Goal: Navigation & Orientation: Find specific page/section

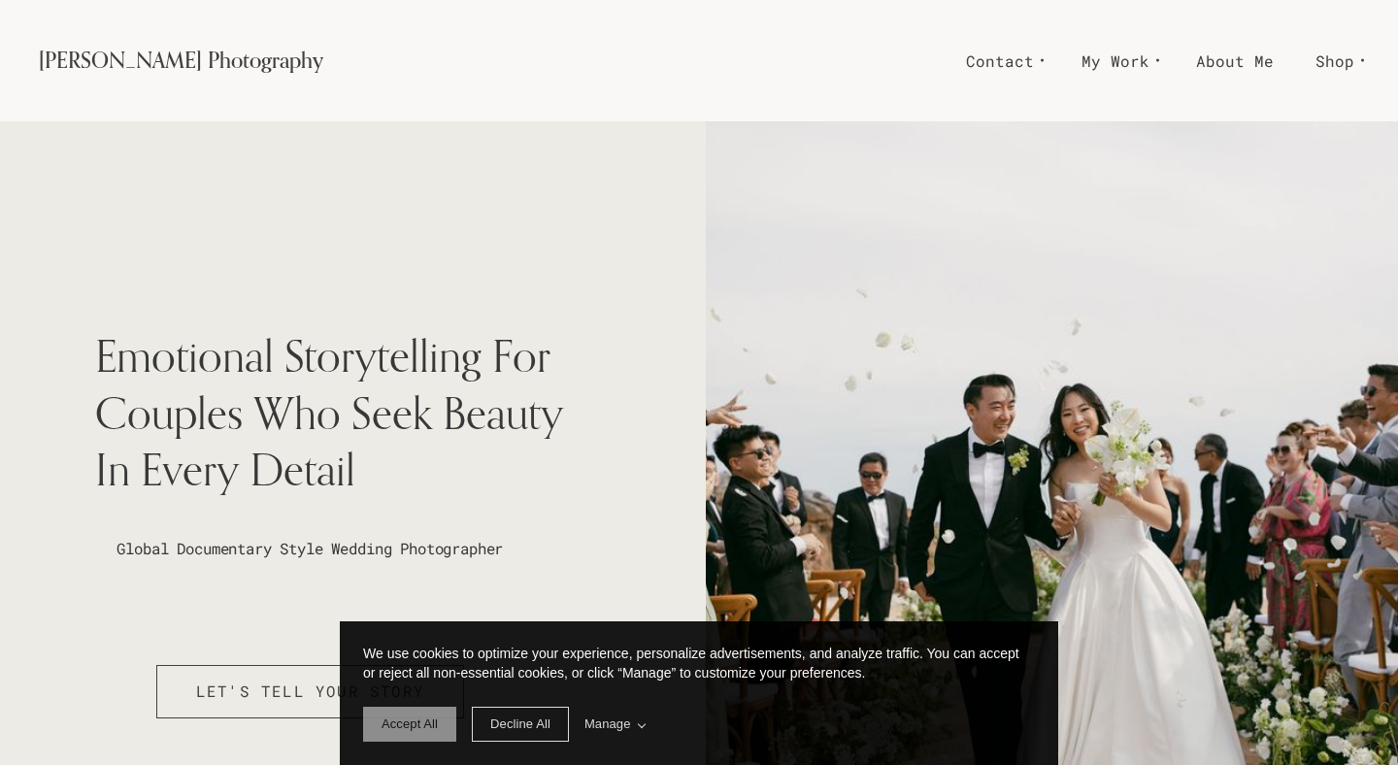
click at [407, 728] on span "Accept All" at bounding box center [410, 723] width 56 height 15
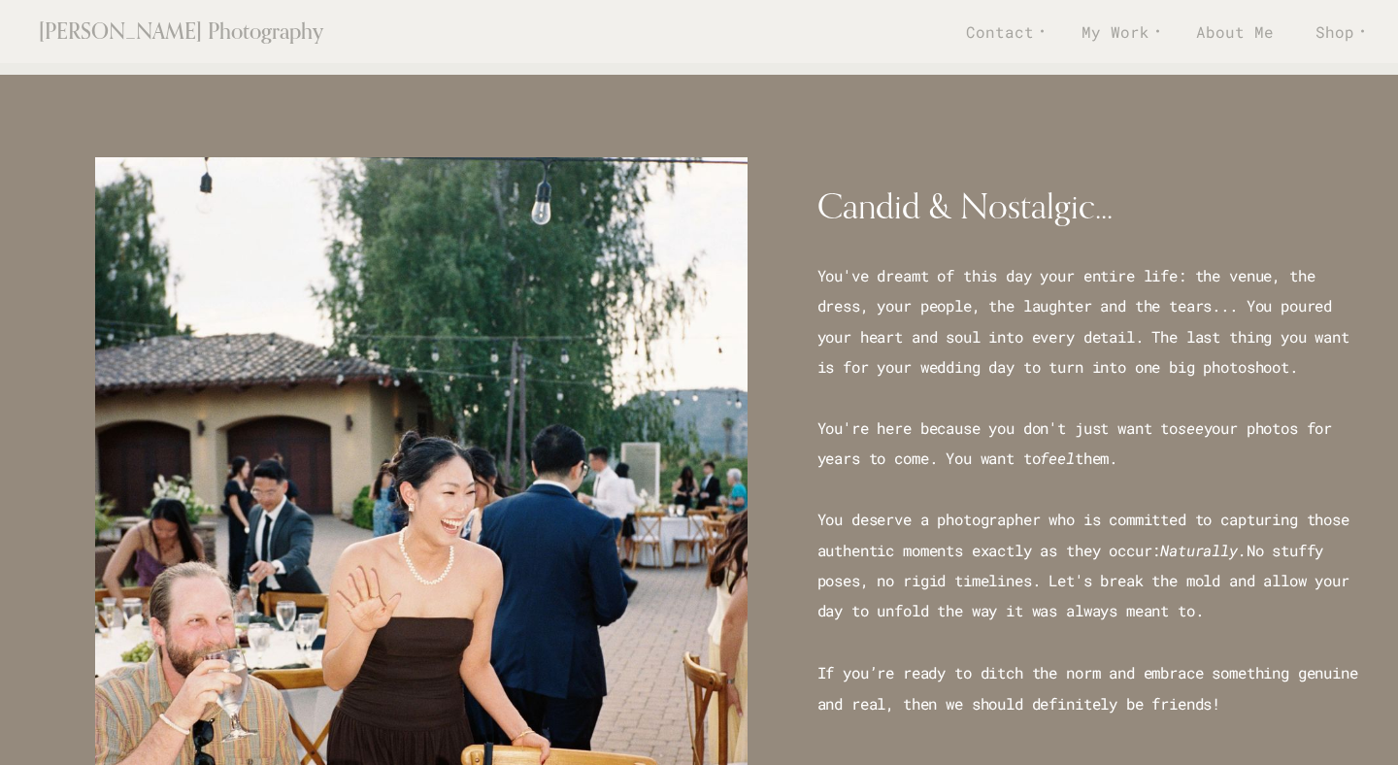
scroll to position [1027, 0]
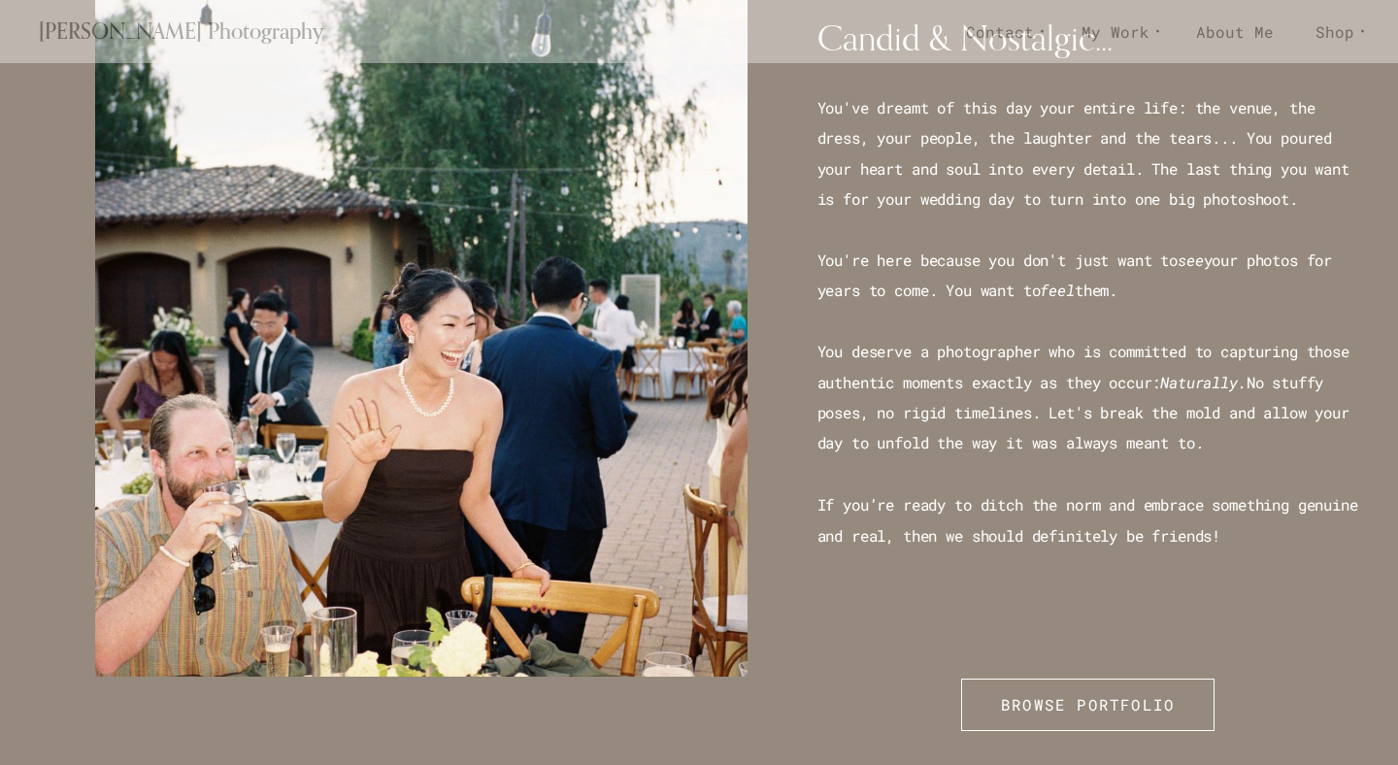
click at [407, 728] on div "Candid & Nostalgic... You've dreamt of this day your entire life: the venue, th…" at bounding box center [699, 354] width 1398 height 894
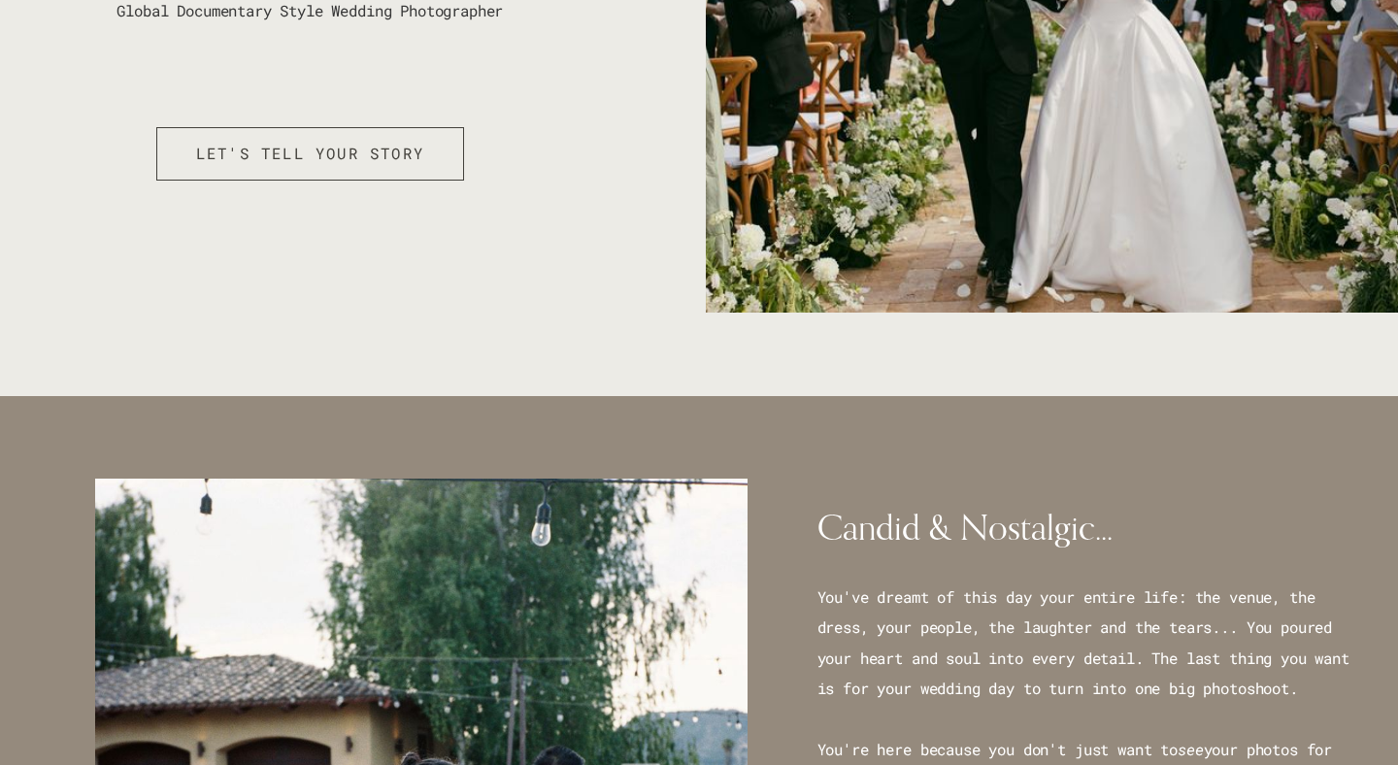
scroll to position [0, 0]
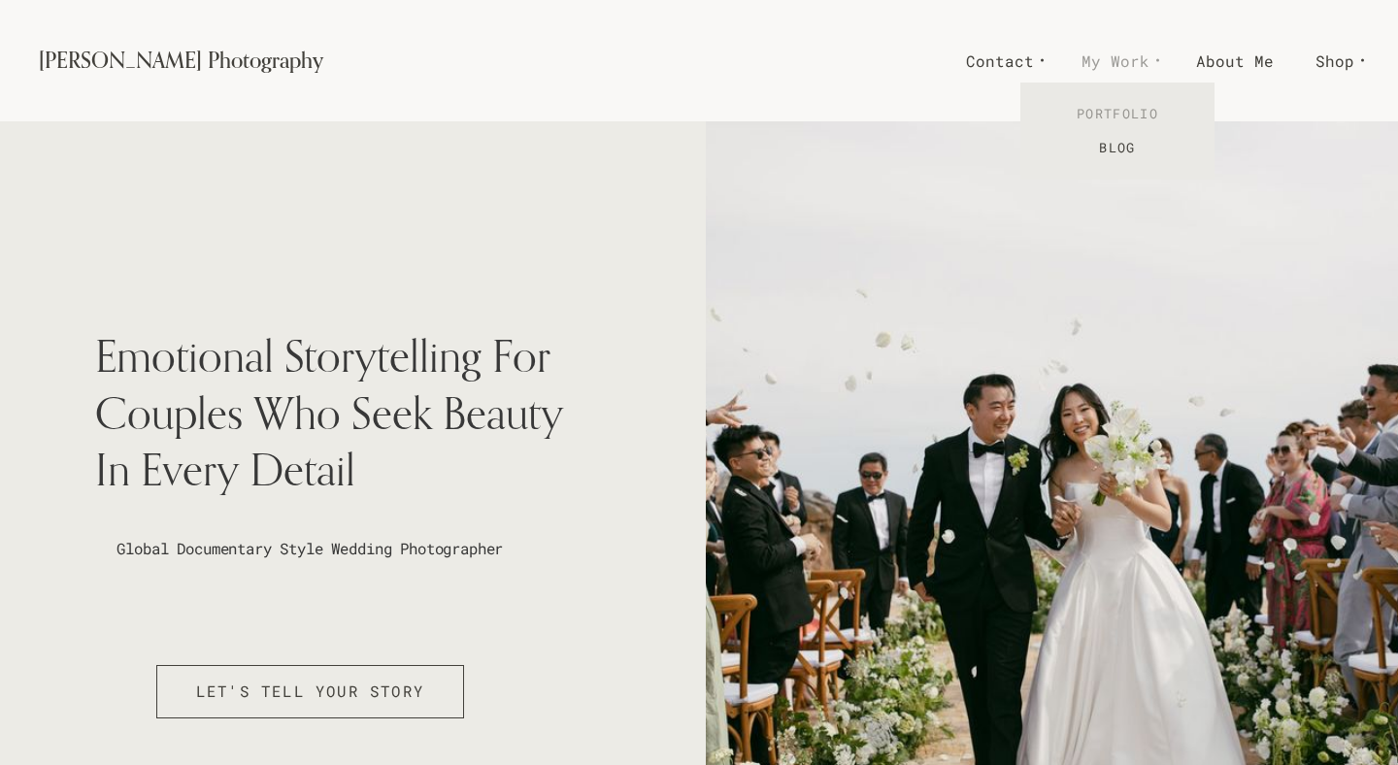
click at [1112, 112] on link "Portfolio" at bounding box center [1117, 114] width 194 height 34
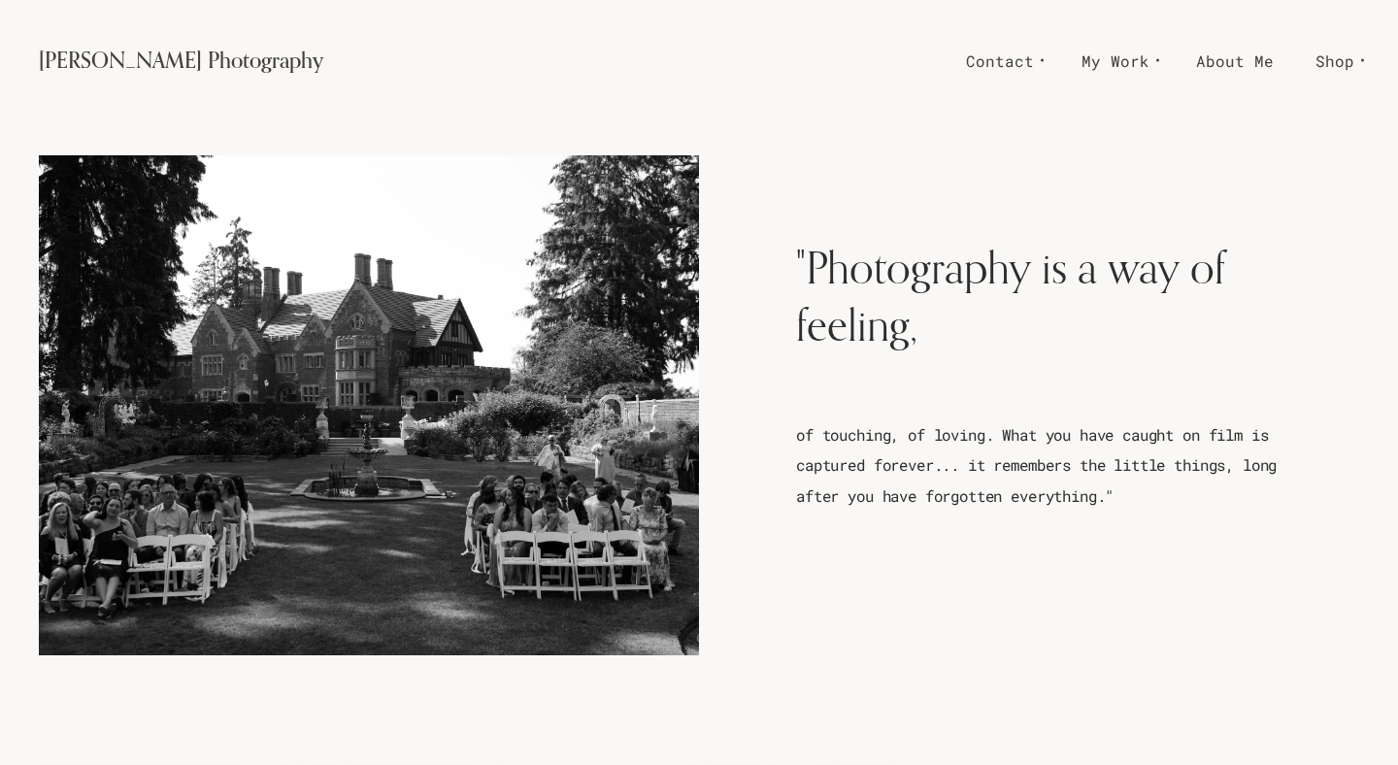
click at [283, 214] on div at bounding box center [369, 404] width 660 height 499
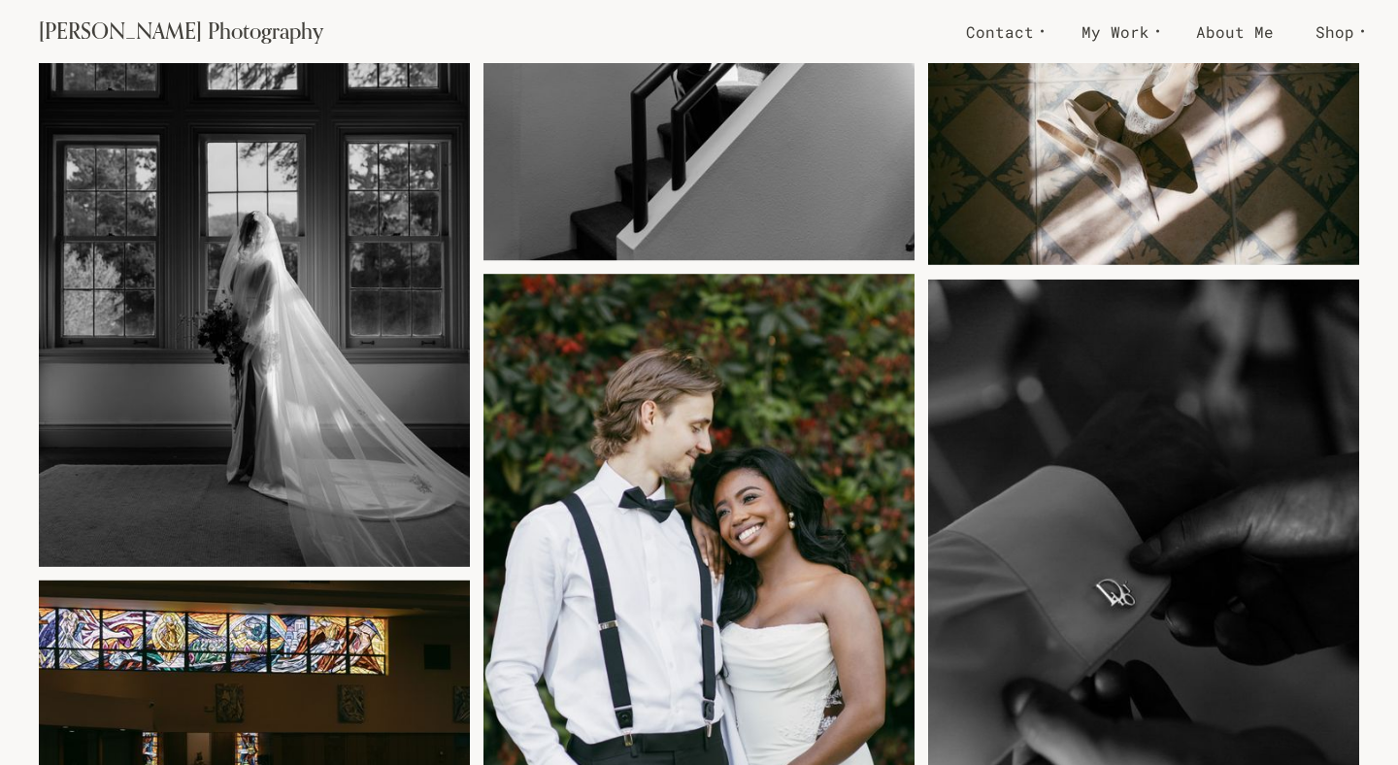
scroll to position [9305, 0]
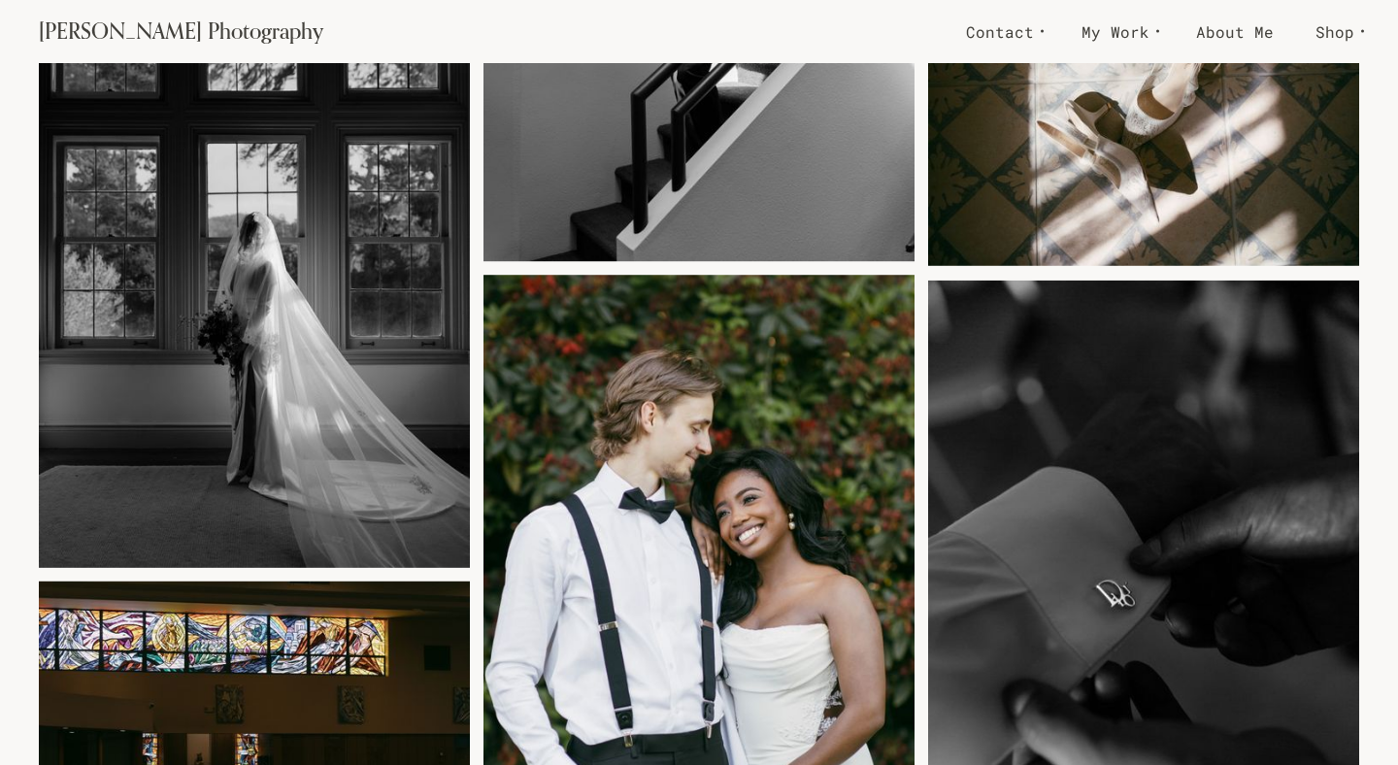
click at [315, 361] on img at bounding box center [254, 251] width 431 height 660
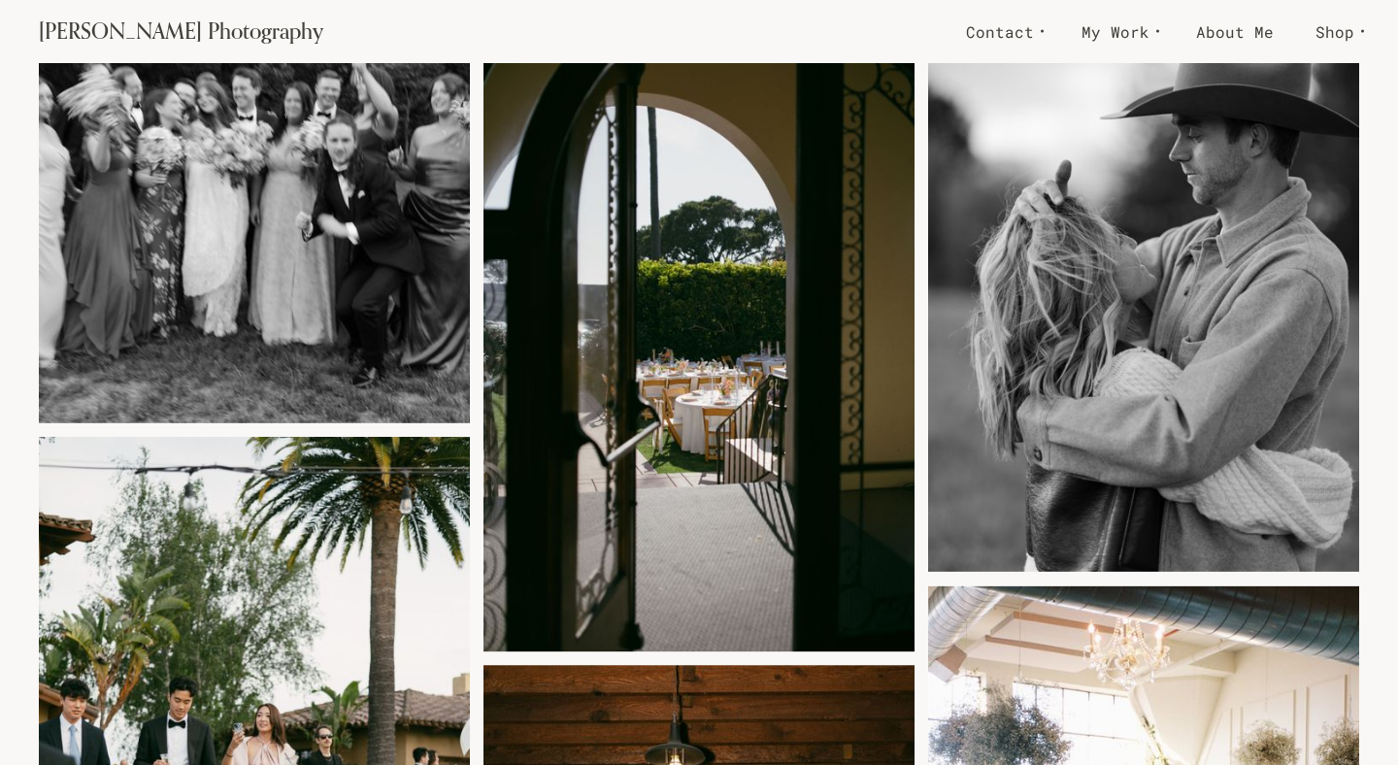
scroll to position [11569, 0]
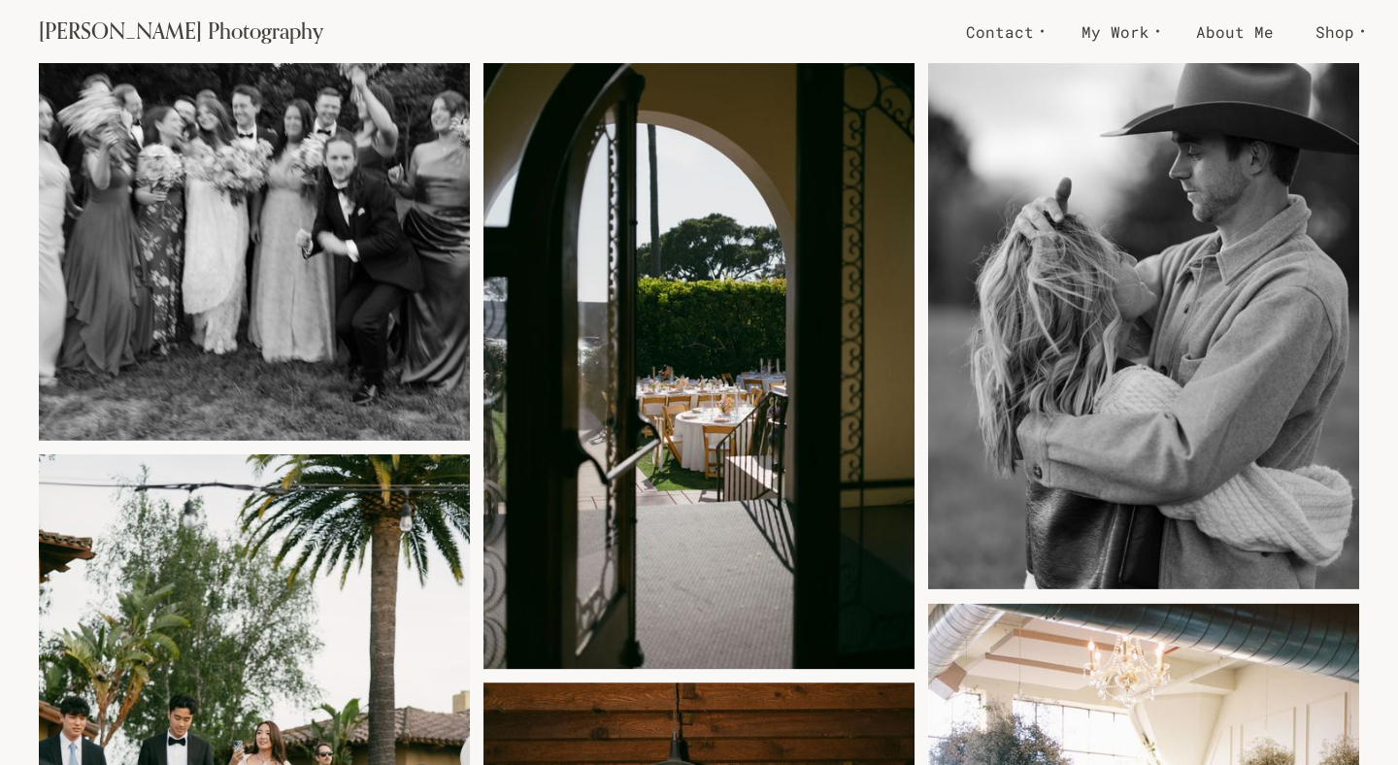
click at [671, 379] on img at bounding box center [698, 353] width 431 height 660
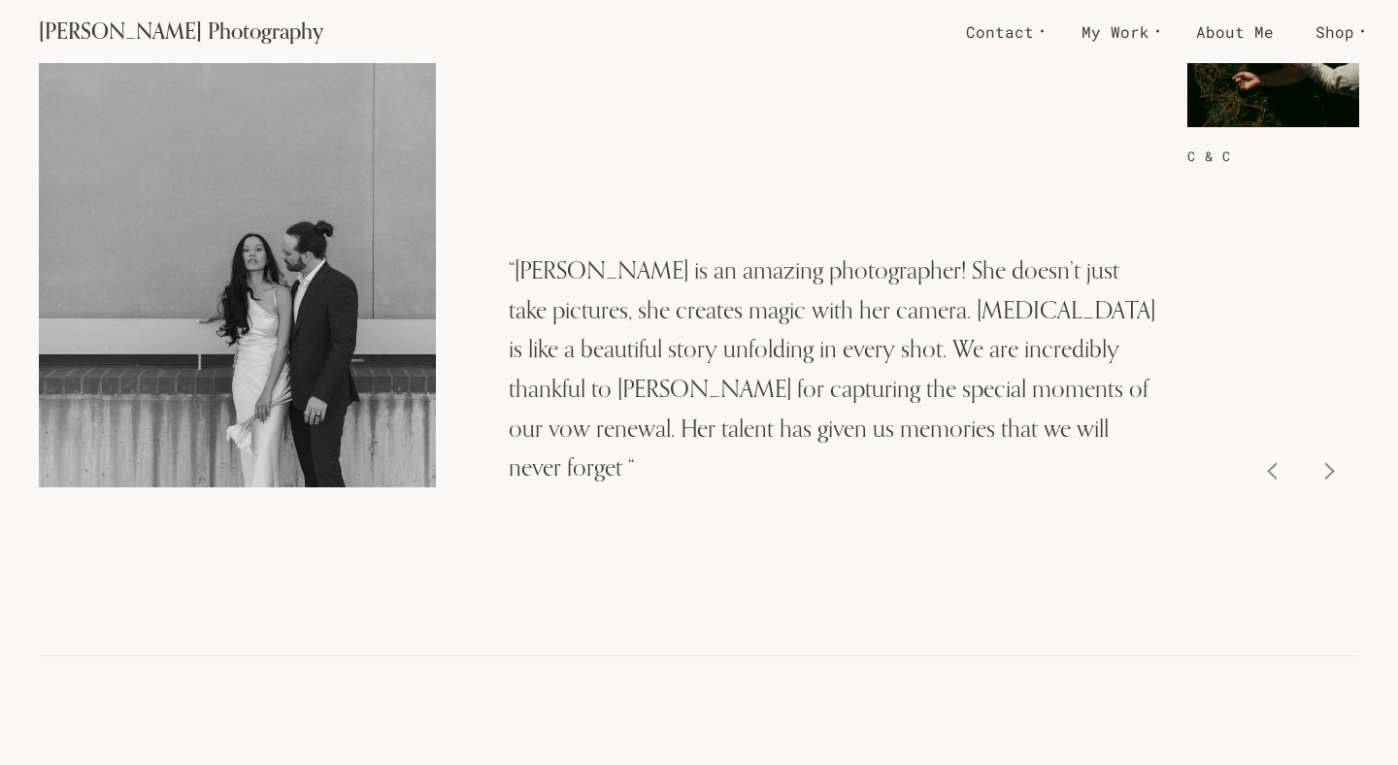
scroll to position [28472, 0]
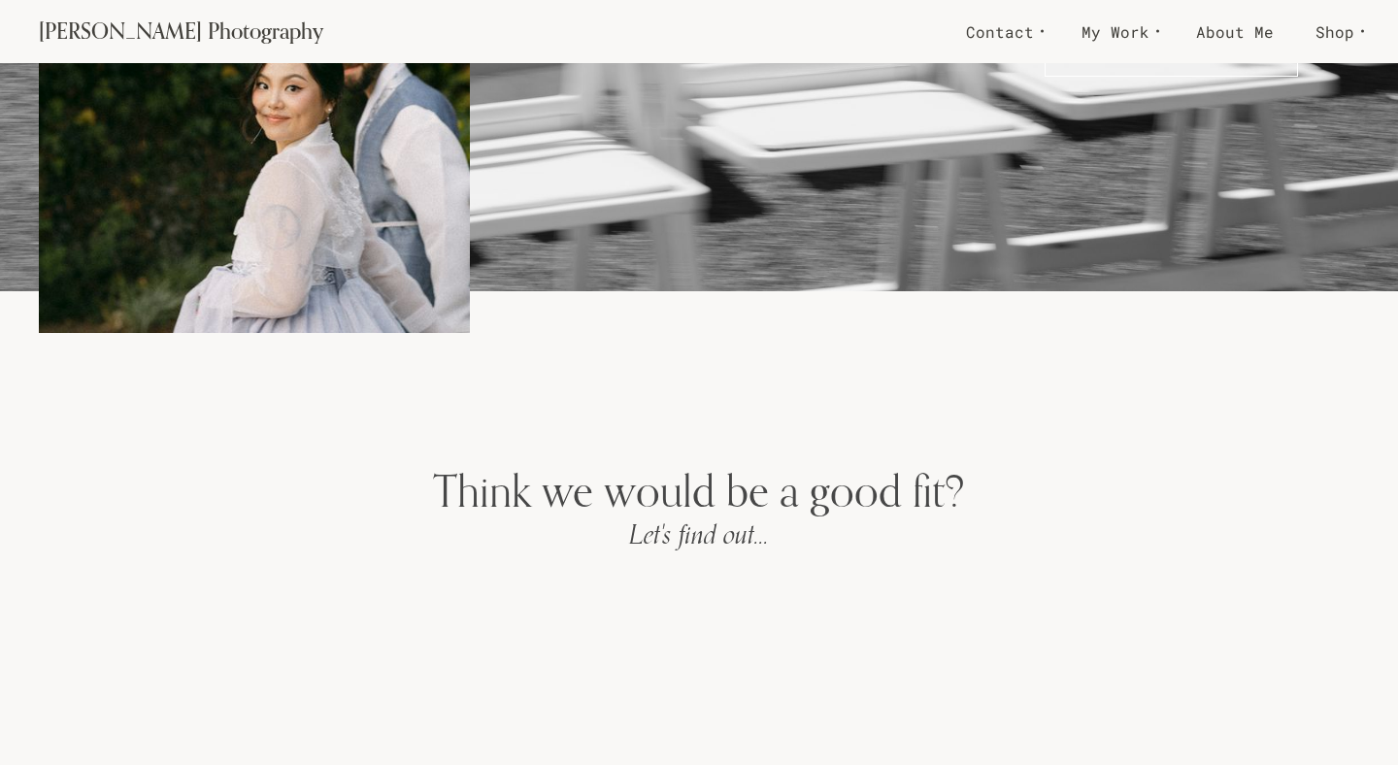
scroll to position [5464, 0]
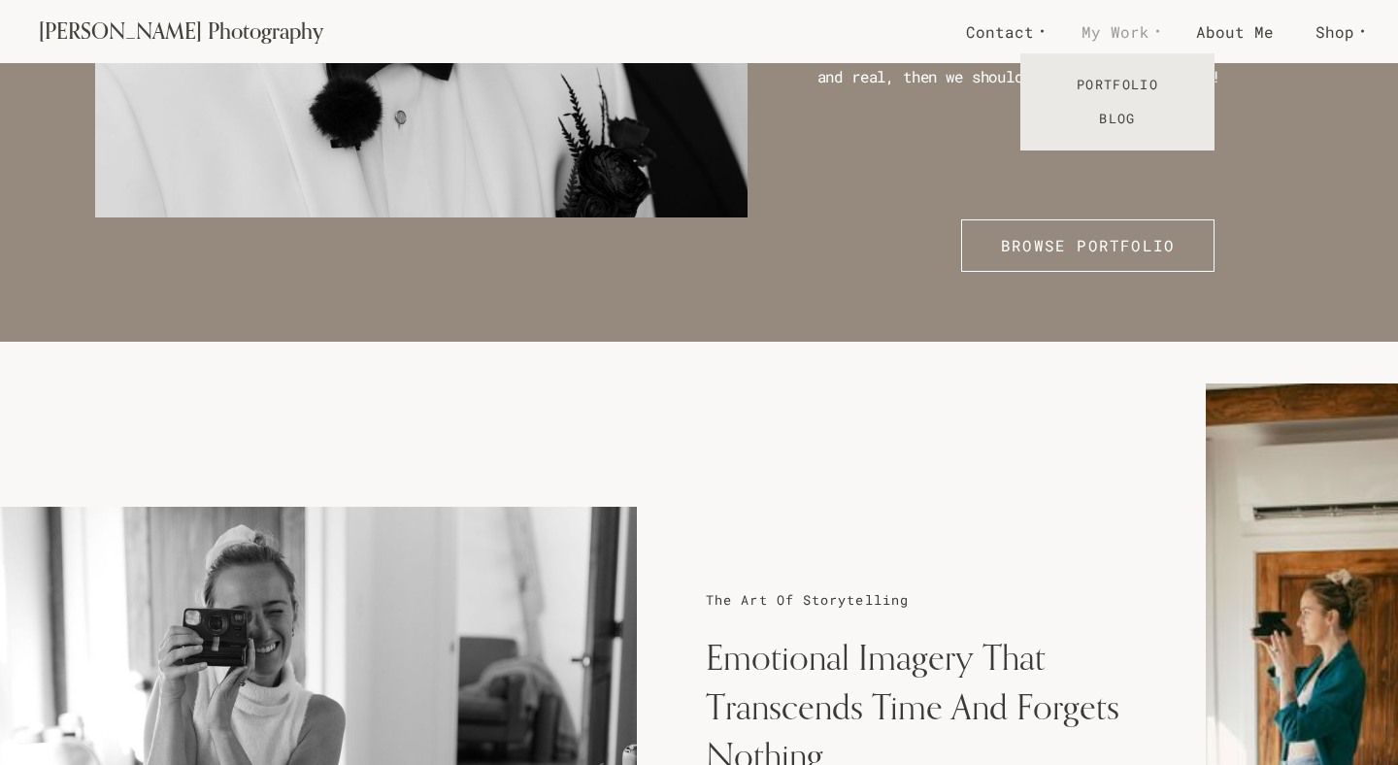
click at [1112, 33] on span "My Work" at bounding box center [1116, 31] width 68 height 28
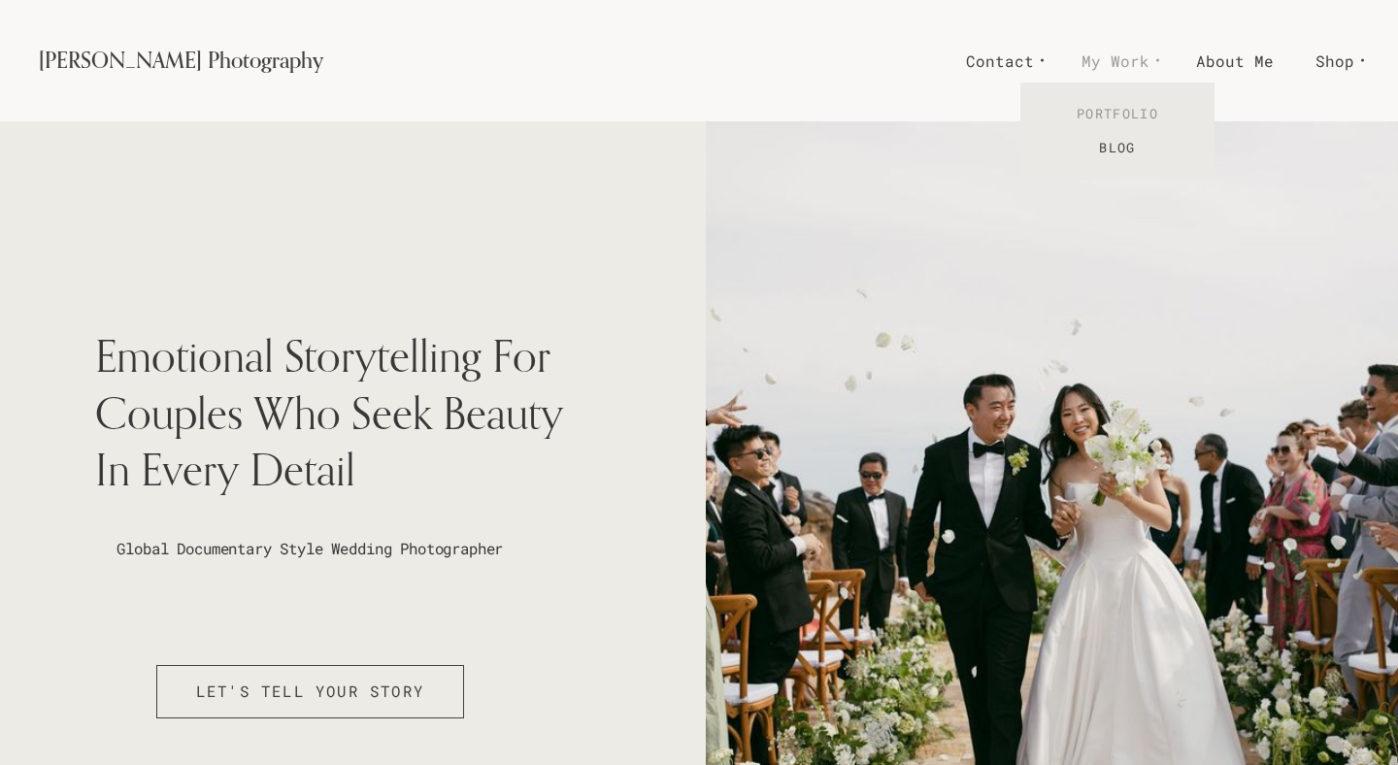
click at [1128, 116] on link "Portfolio" at bounding box center [1117, 114] width 194 height 34
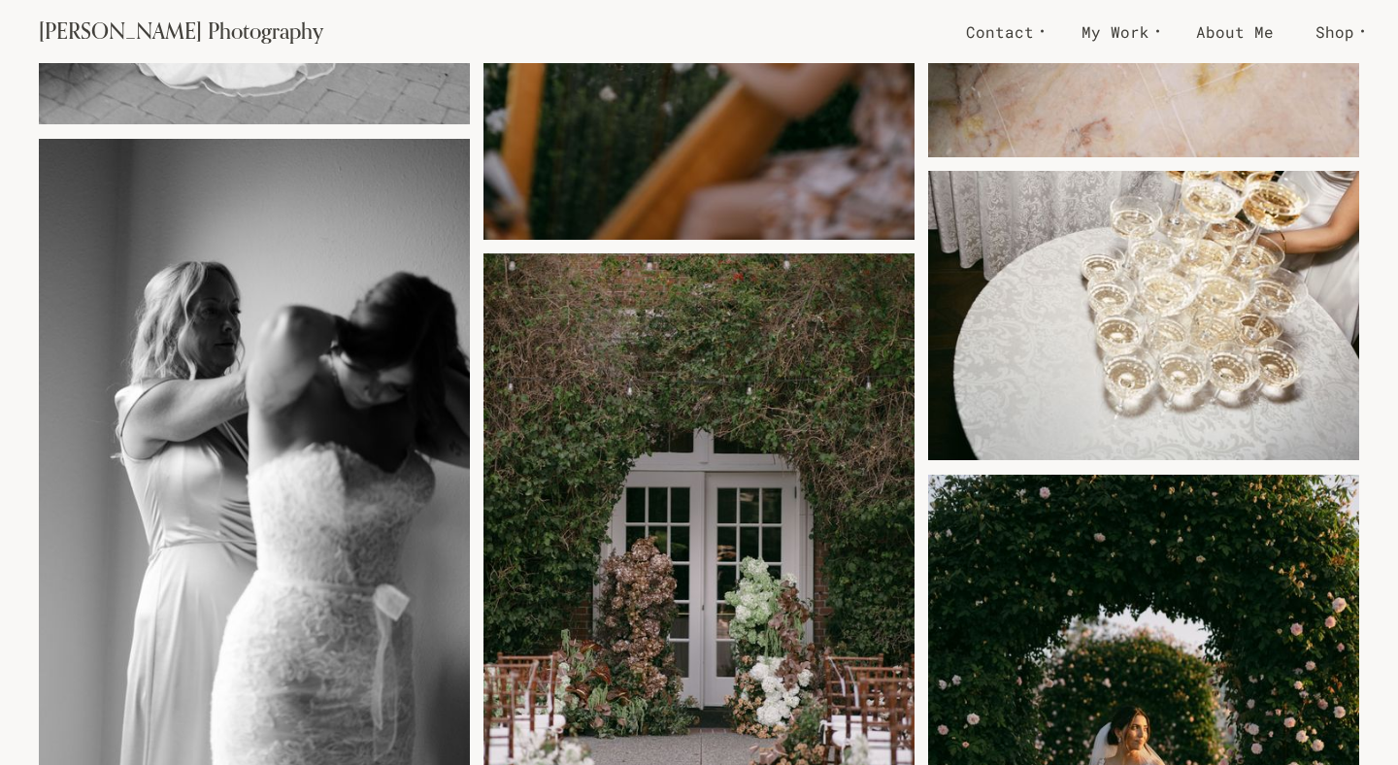
scroll to position [24610, 0]
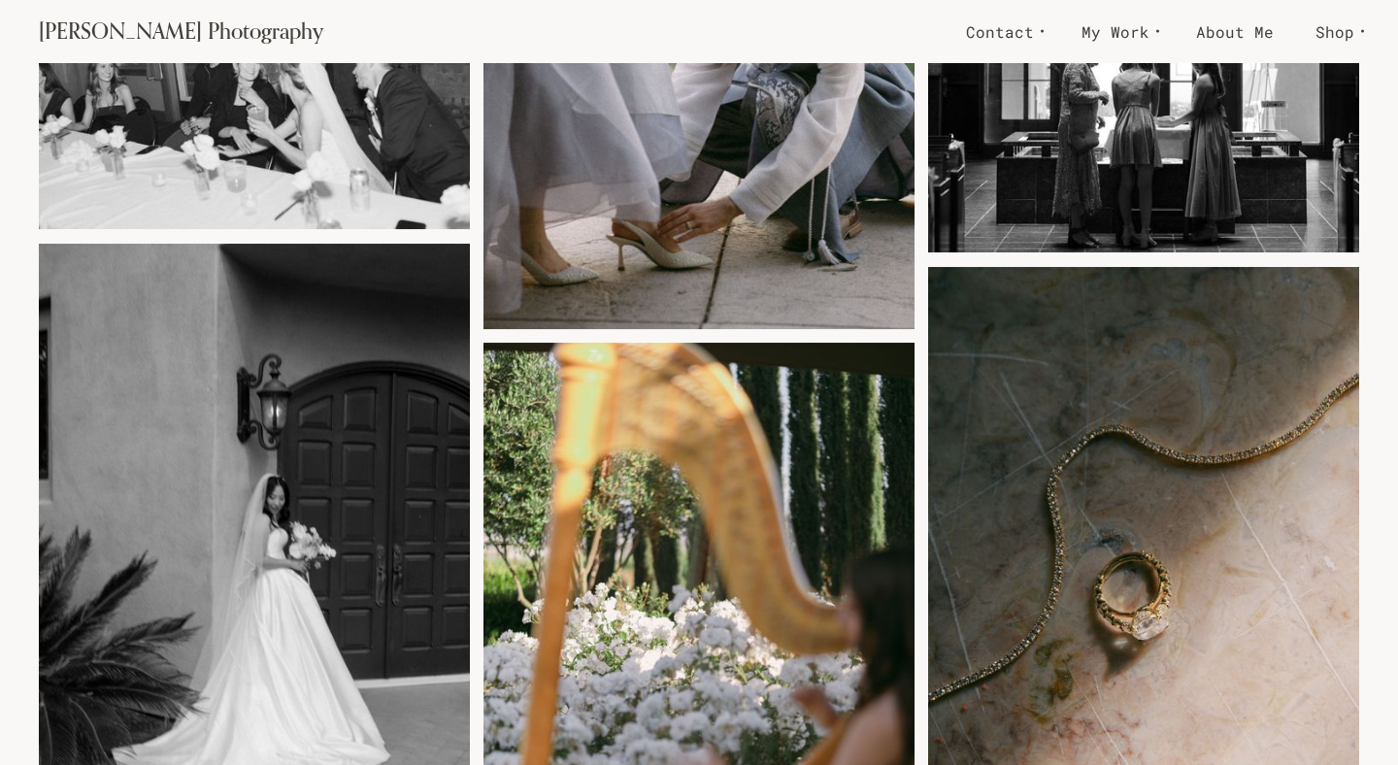
click at [937, 680] on img at bounding box center [1143, 594] width 431 height 654
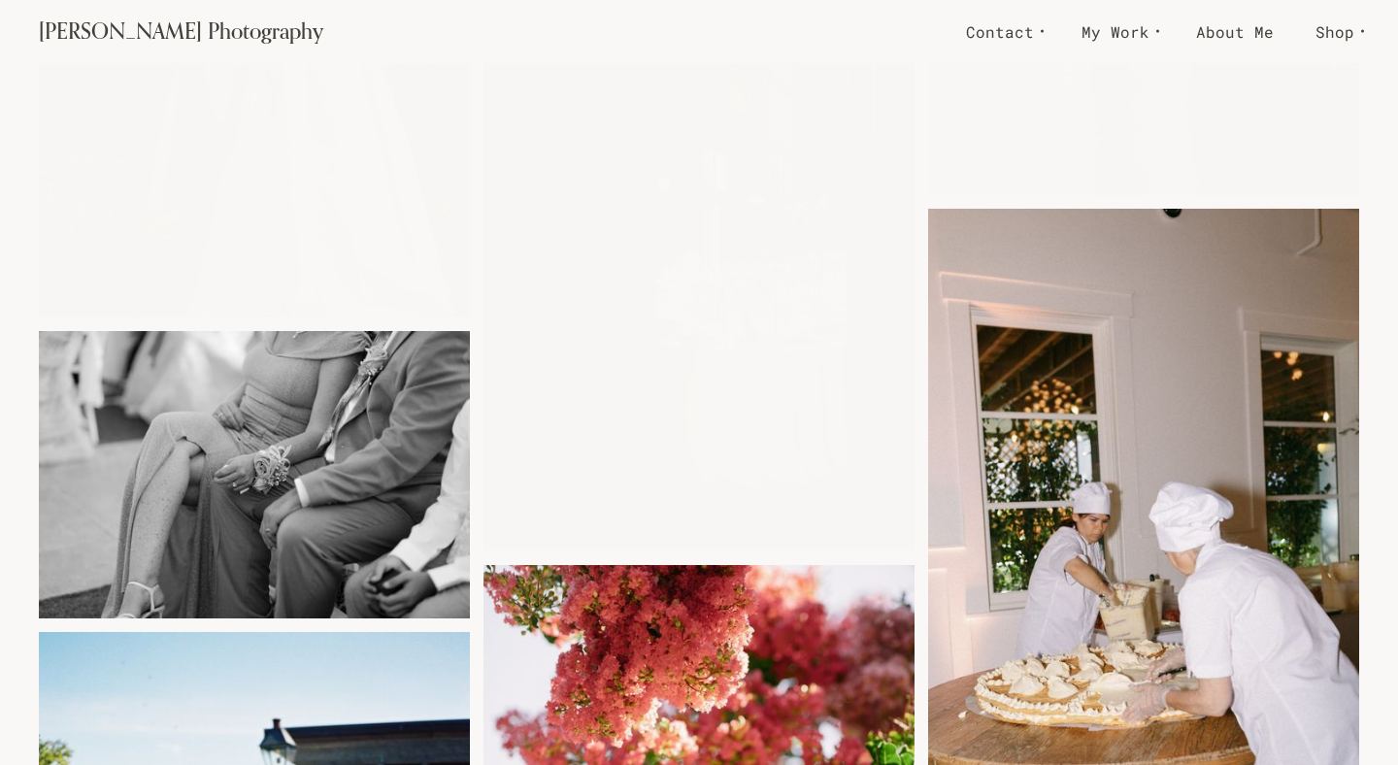
scroll to position [13763, 0]
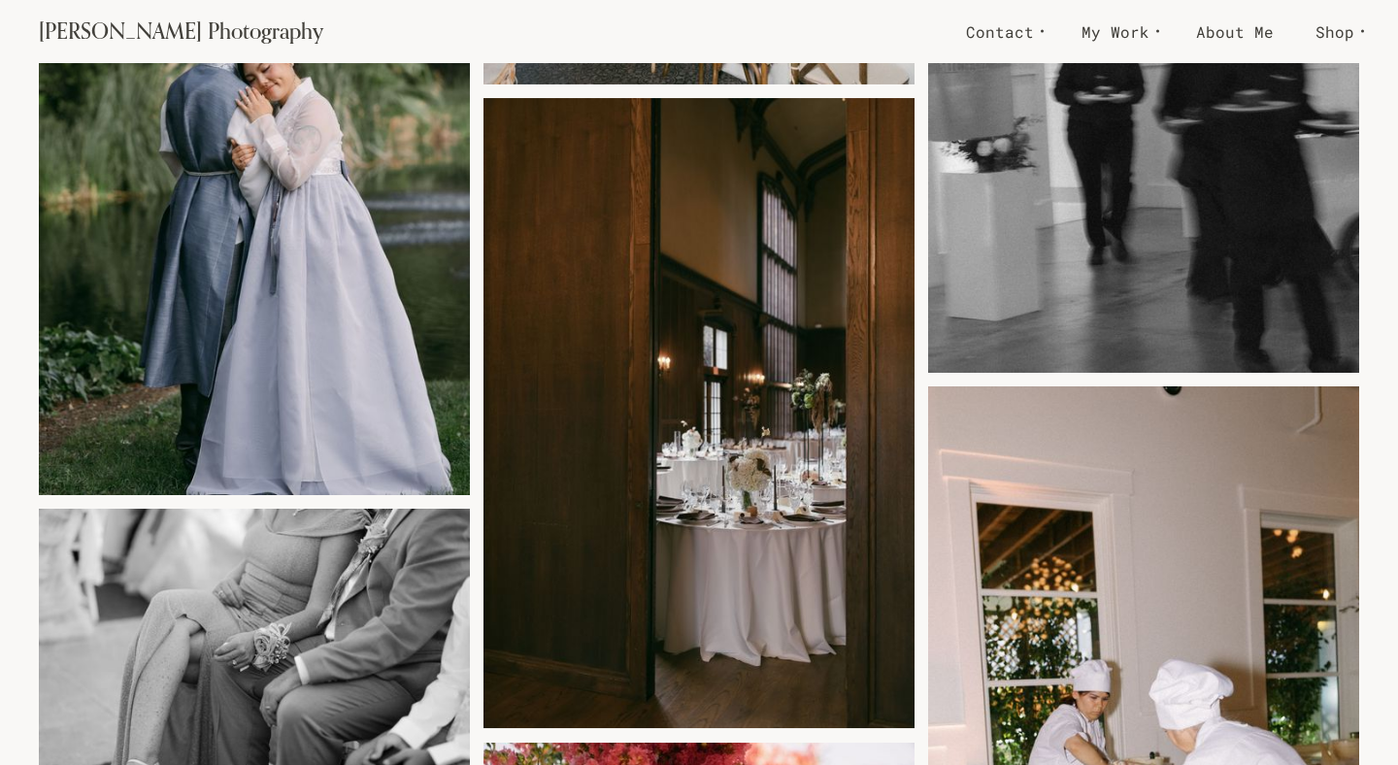
click at [784, 439] on img at bounding box center [698, 420] width 431 height 644
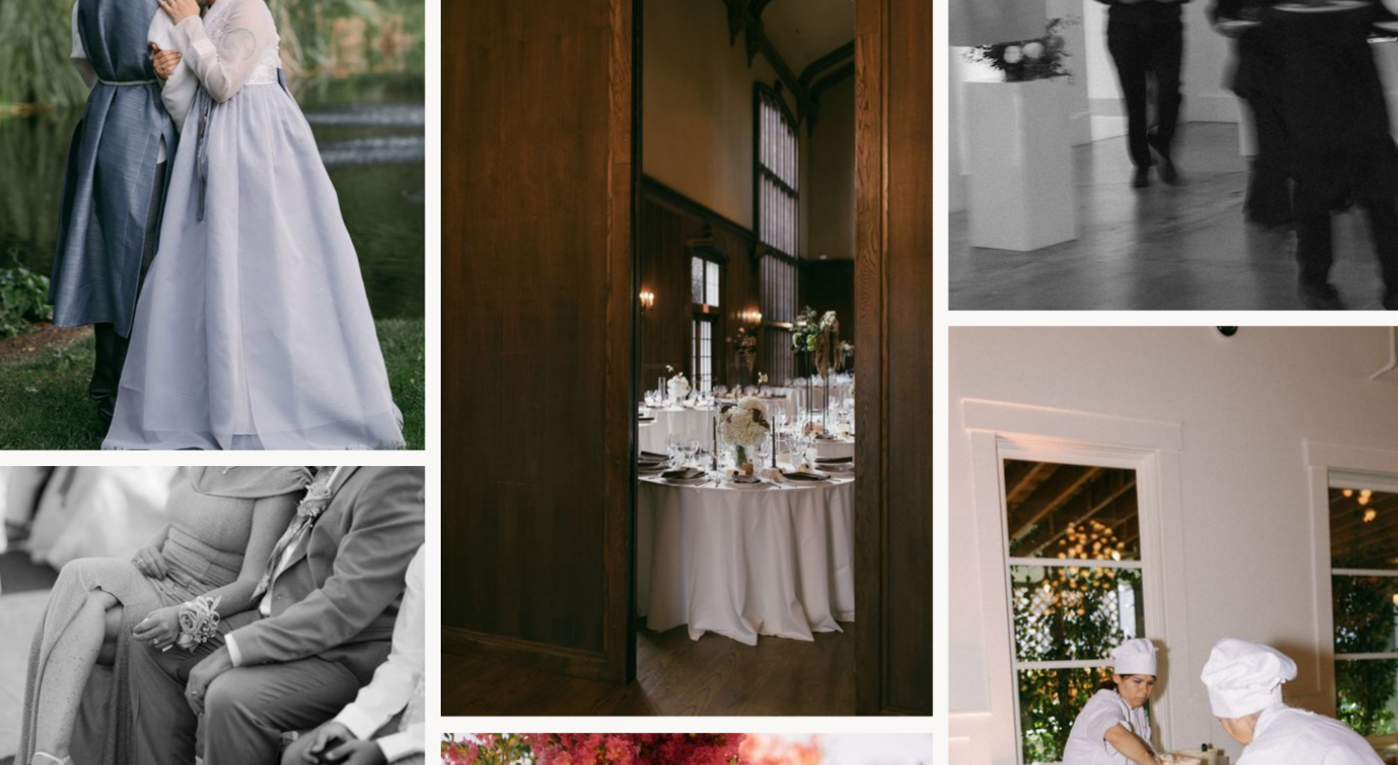
scroll to position [13784, 0]
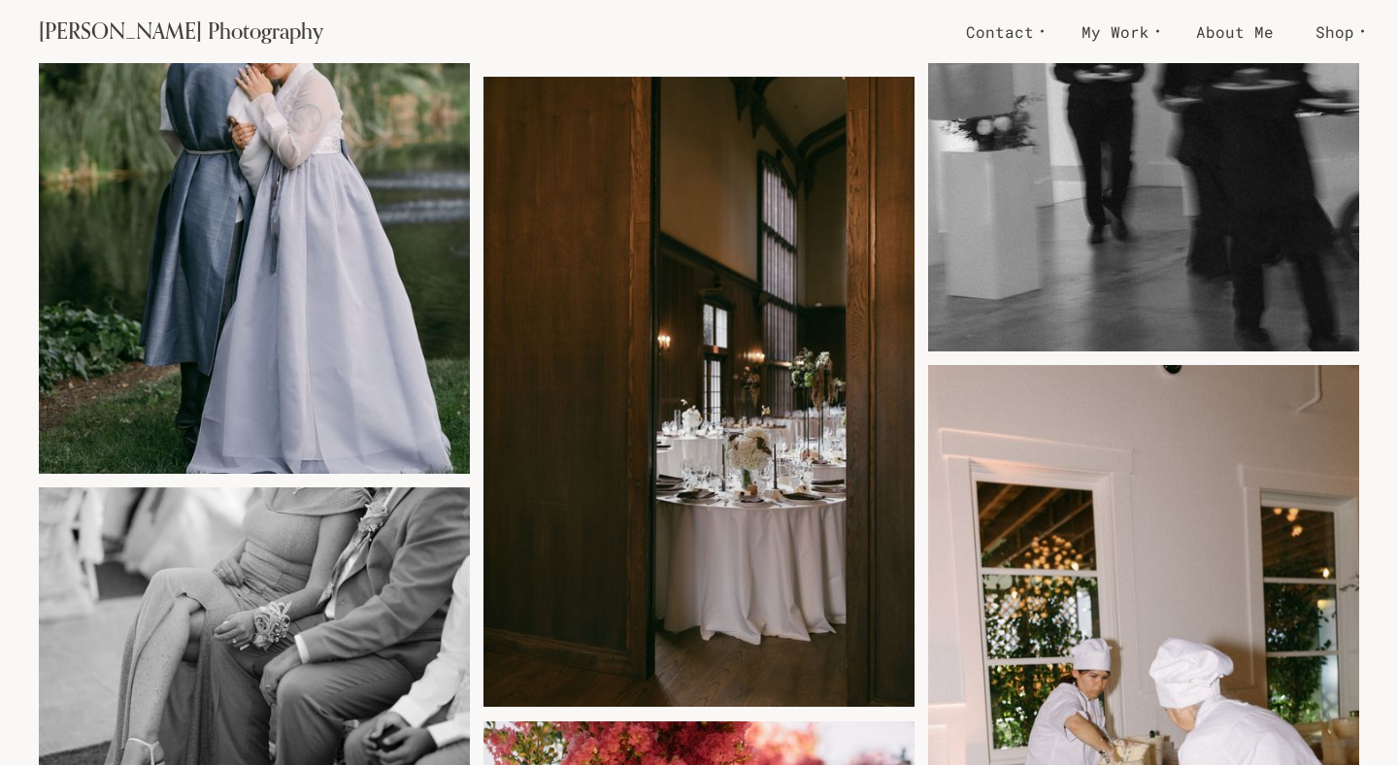
click at [773, 445] on img at bounding box center [698, 399] width 431 height 644
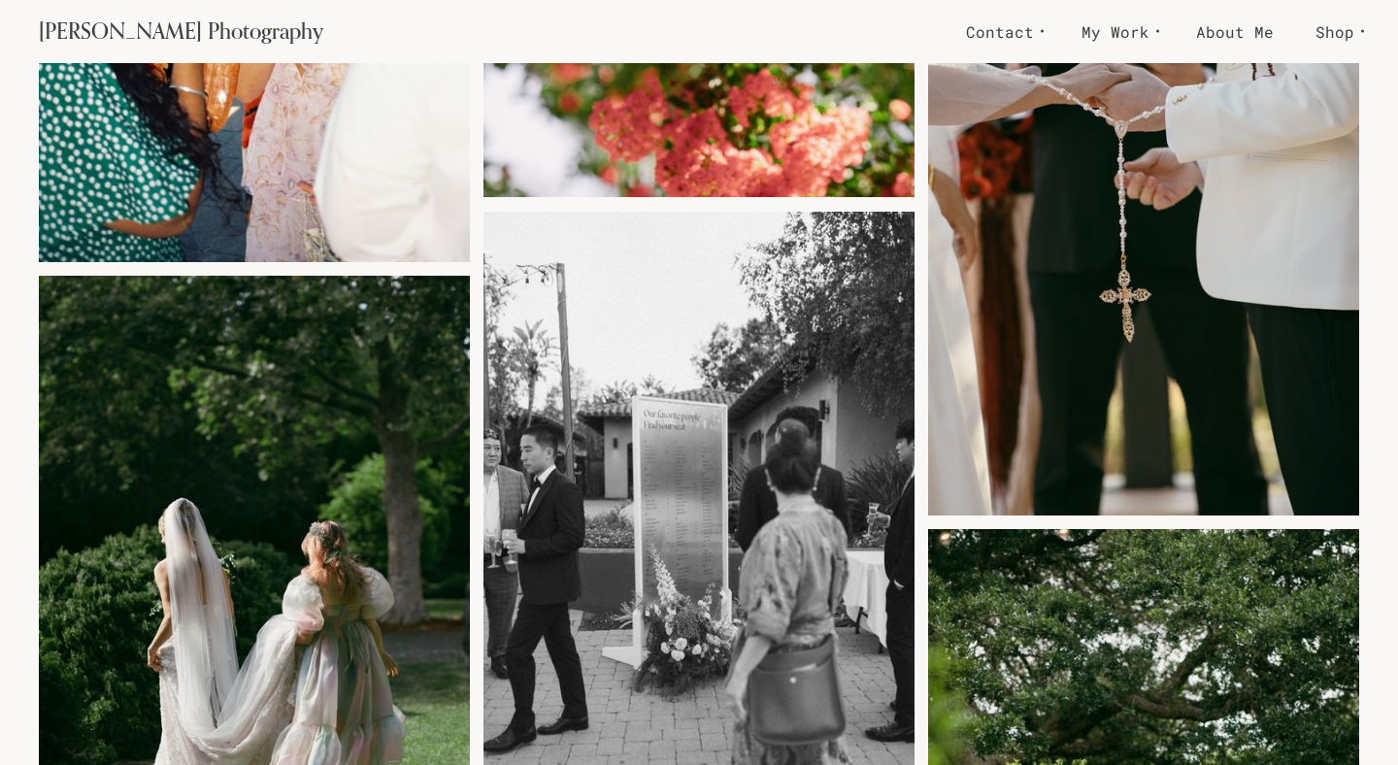
scroll to position [15271, 0]
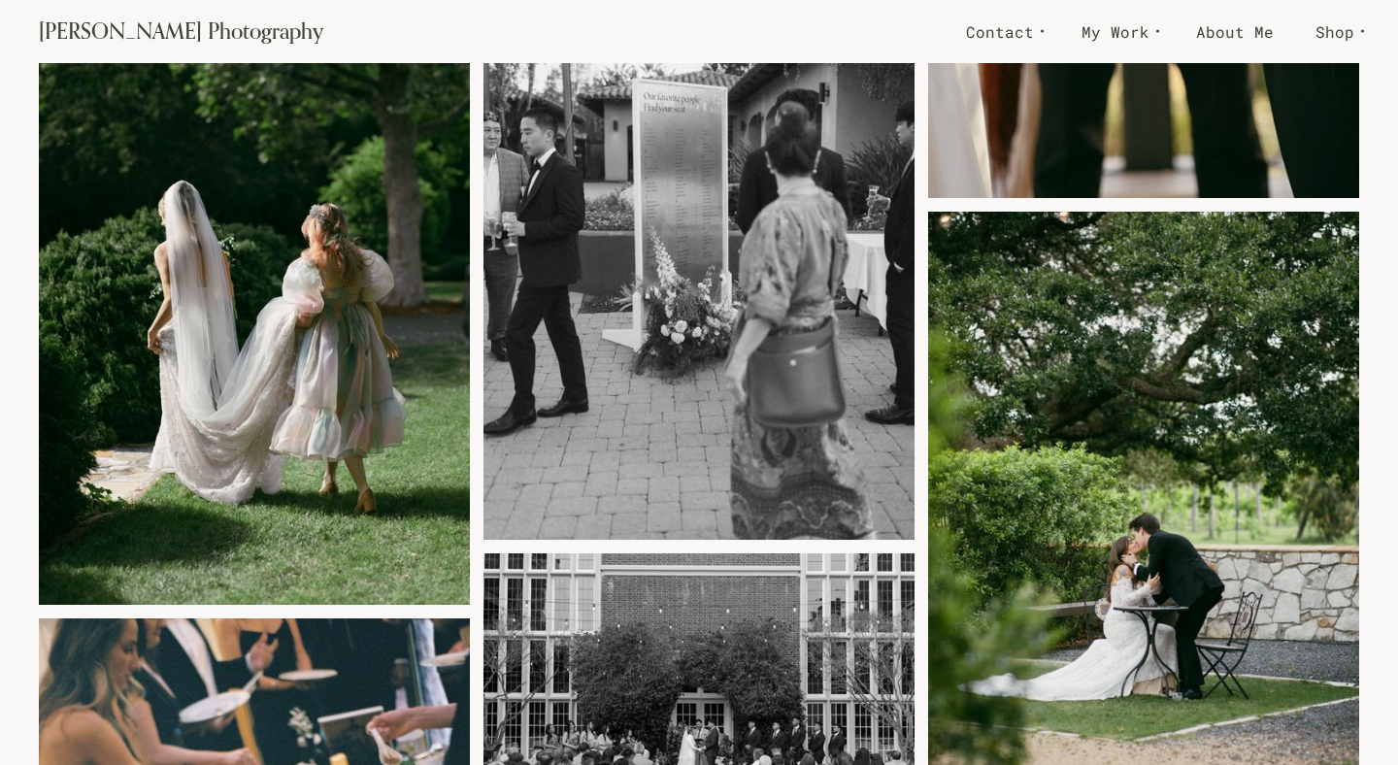
click at [1247, 26] on link "About Me" at bounding box center [1234, 32] width 119 height 34
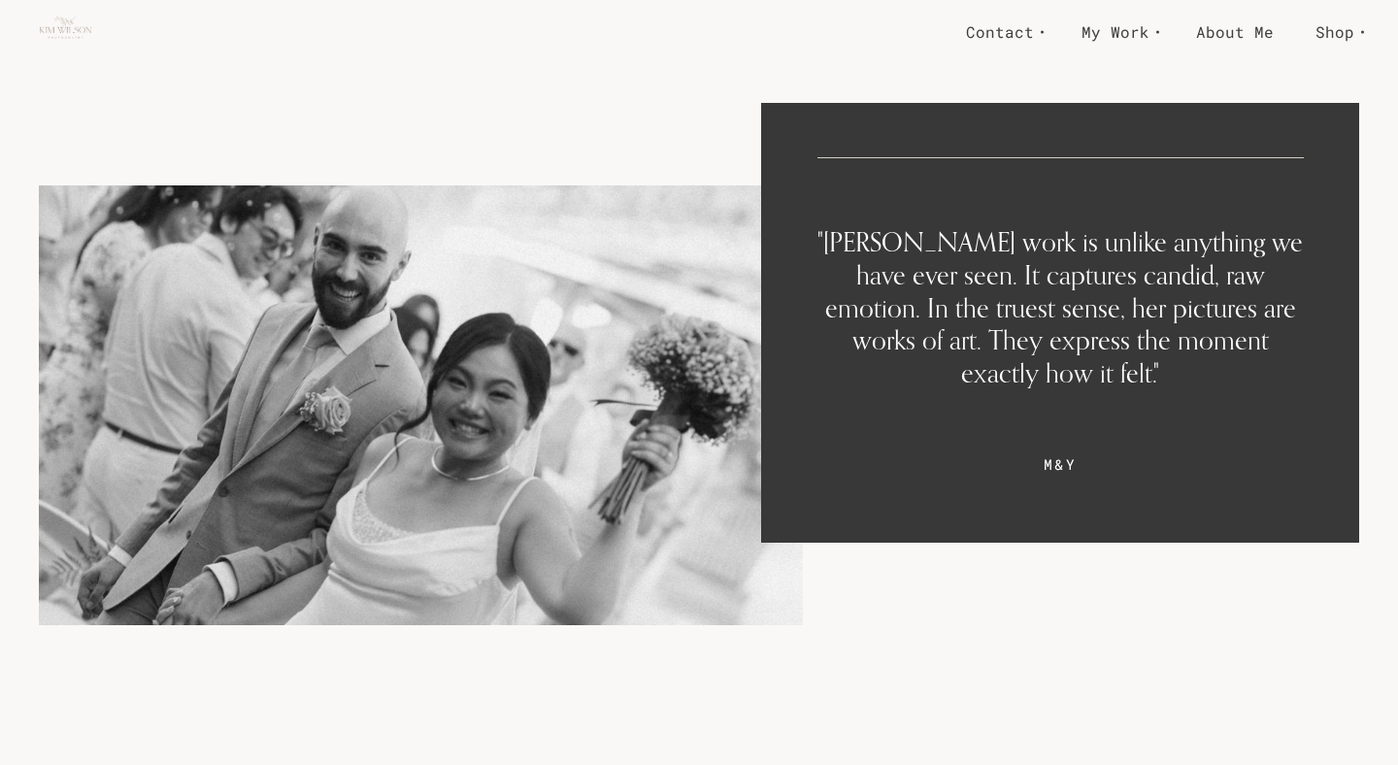
scroll to position [2518, 0]
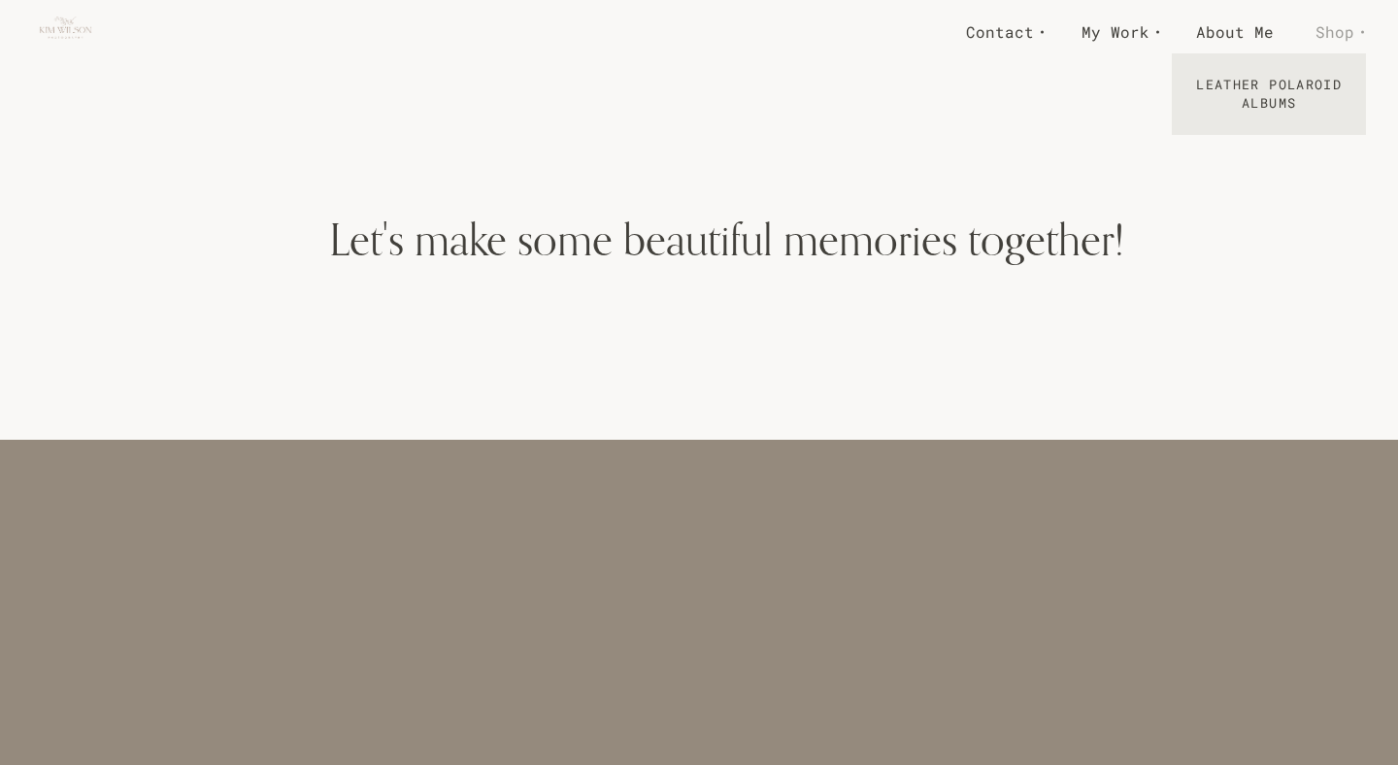
click at [1345, 36] on span "Shop" at bounding box center [1334, 31] width 39 height 28
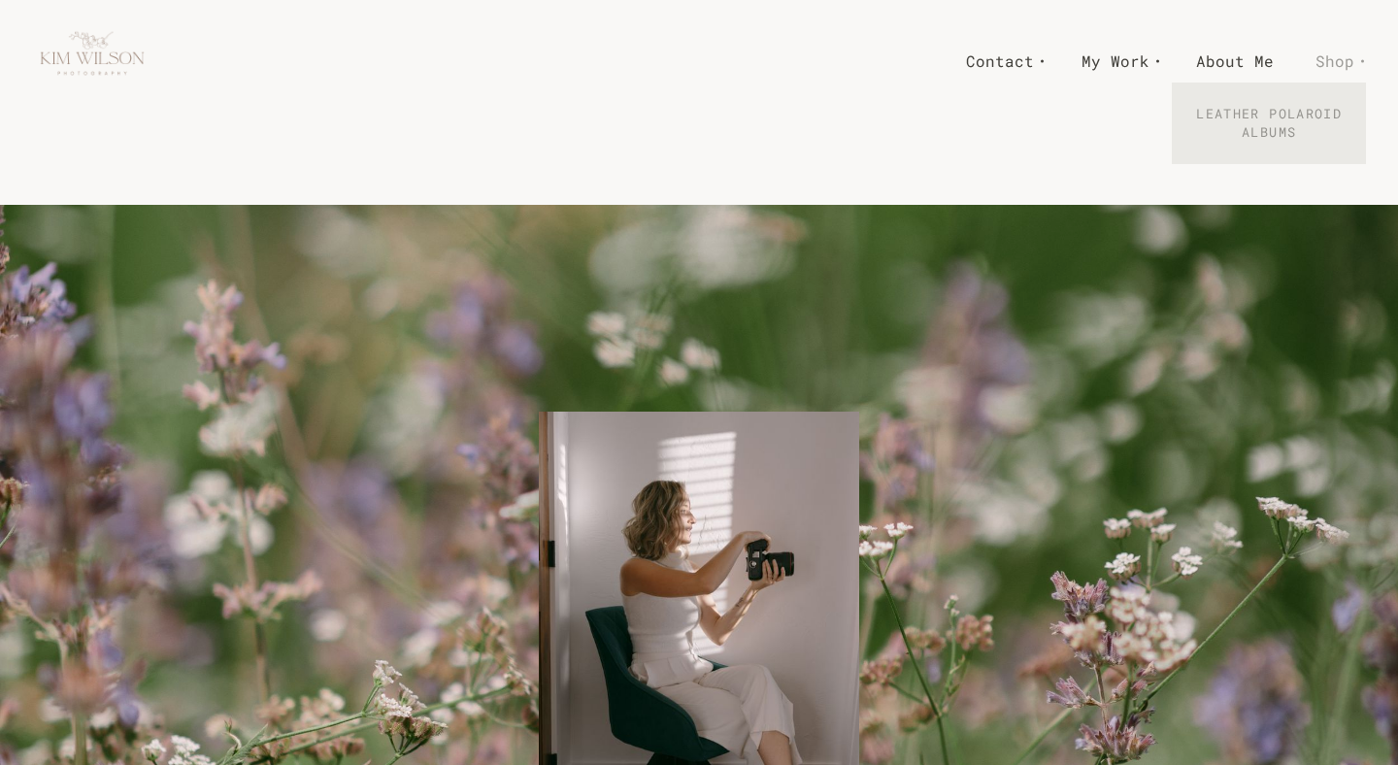
click at [1315, 120] on link "Leather Polaroid Albums" at bounding box center [1269, 123] width 194 height 52
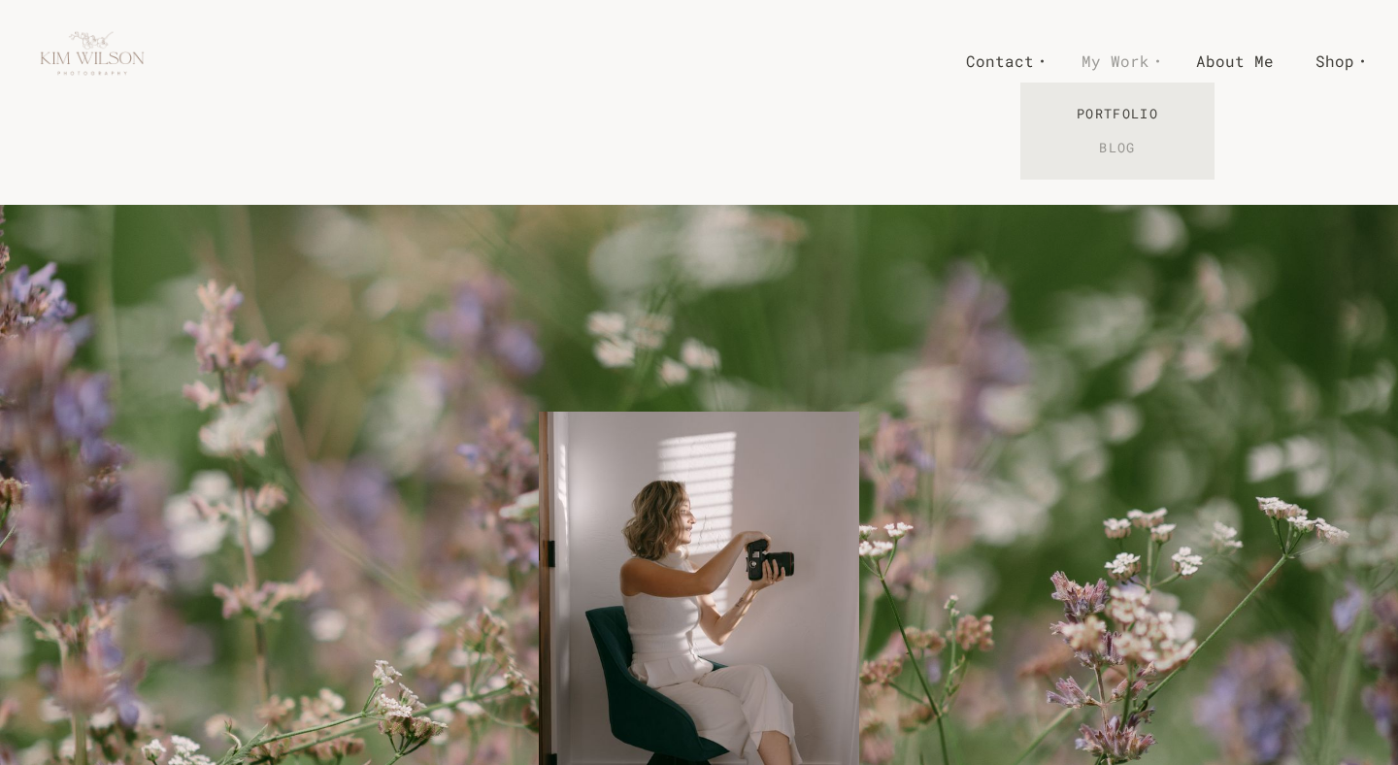
click at [1104, 149] on link "Blog" at bounding box center [1117, 148] width 194 height 34
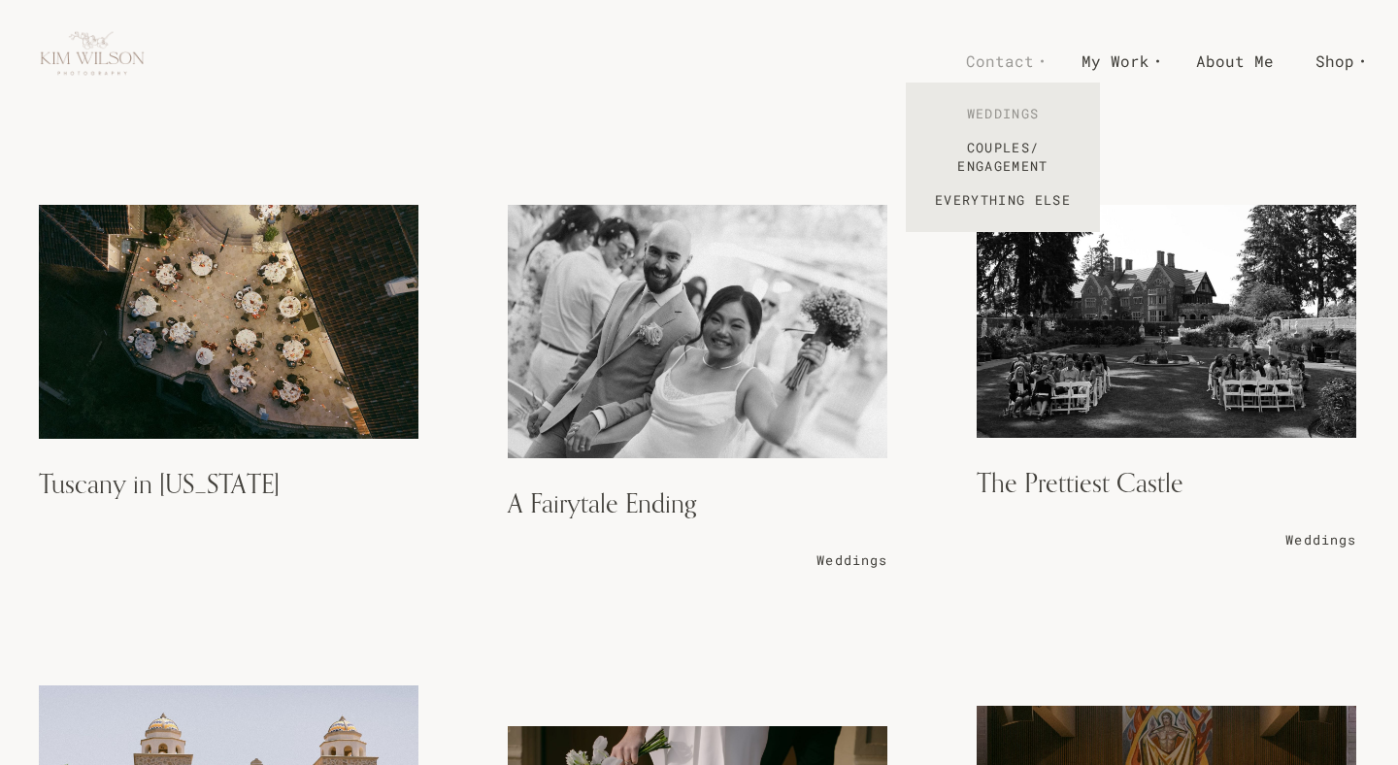
click at [1020, 119] on link "Weddings" at bounding box center [1003, 114] width 194 height 34
